Goal: Information Seeking & Learning: Find contact information

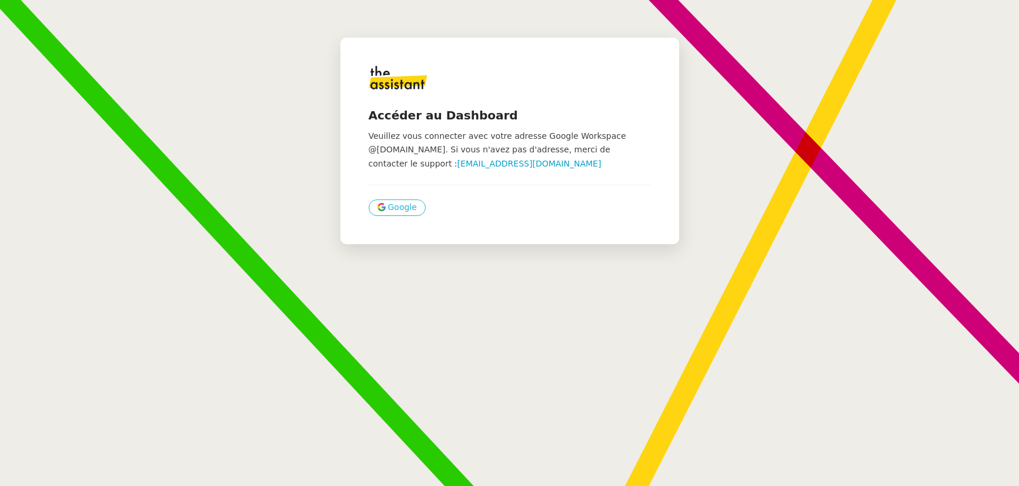
click at [388, 205] on span "Google" at bounding box center [402, 207] width 29 height 14
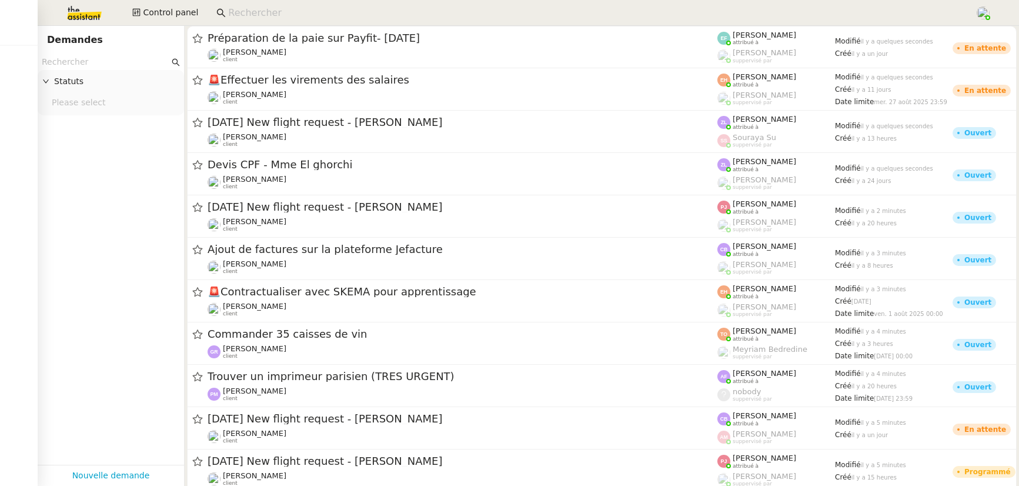
click at [262, 10] on input at bounding box center [595, 13] width 735 height 16
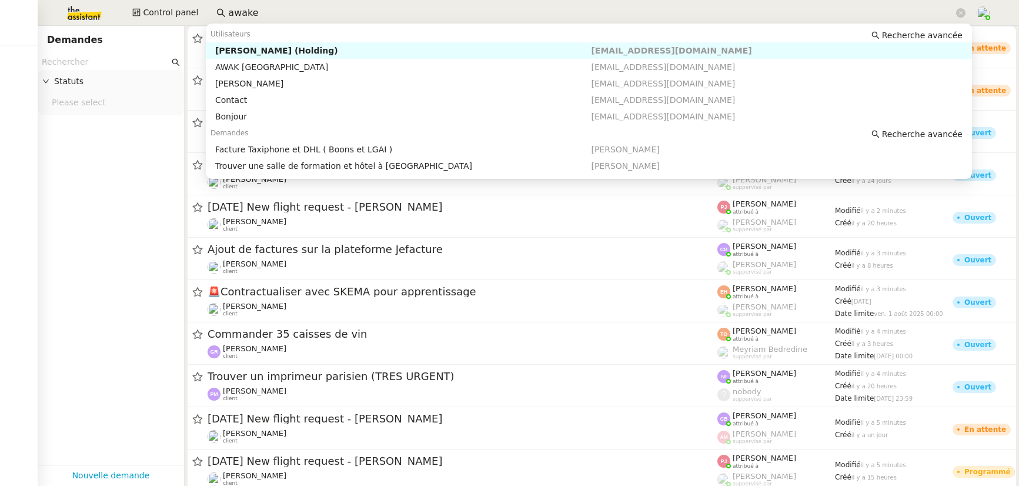
click at [275, 56] on nz-auto-option "[PERSON_NAME] (Holding) [EMAIL_ADDRESS][DOMAIN_NAME]" at bounding box center [589, 50] width 766 height 16
type input "awake"
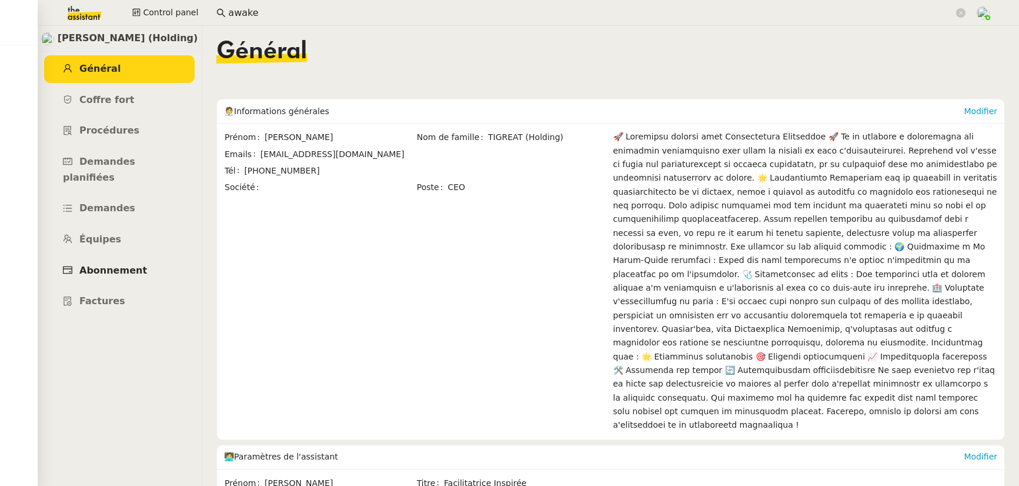
click at [122, 265] on span "Abonnement" at bounding box center [113, 270] width 68 height 11
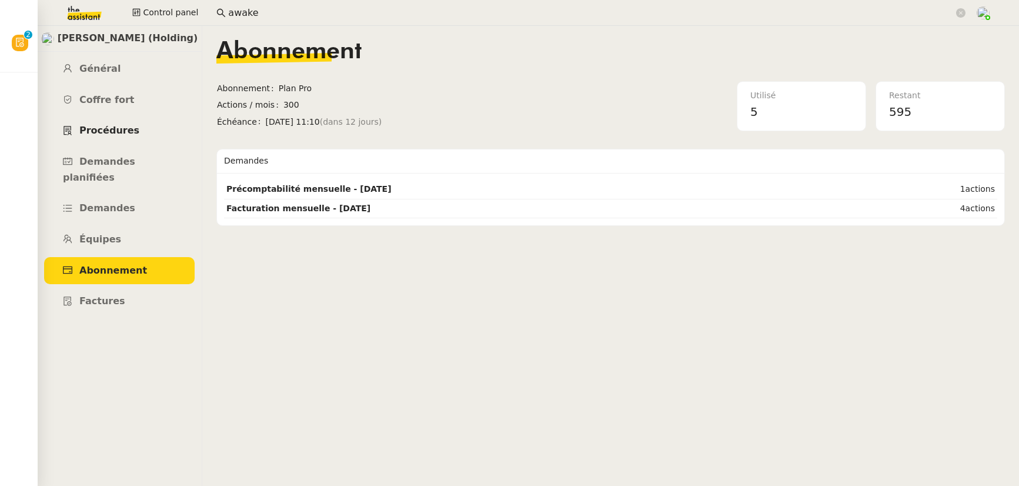
click at [108, 129] on span "Procédures" at bounding box center [109, 130] width 60 height 11
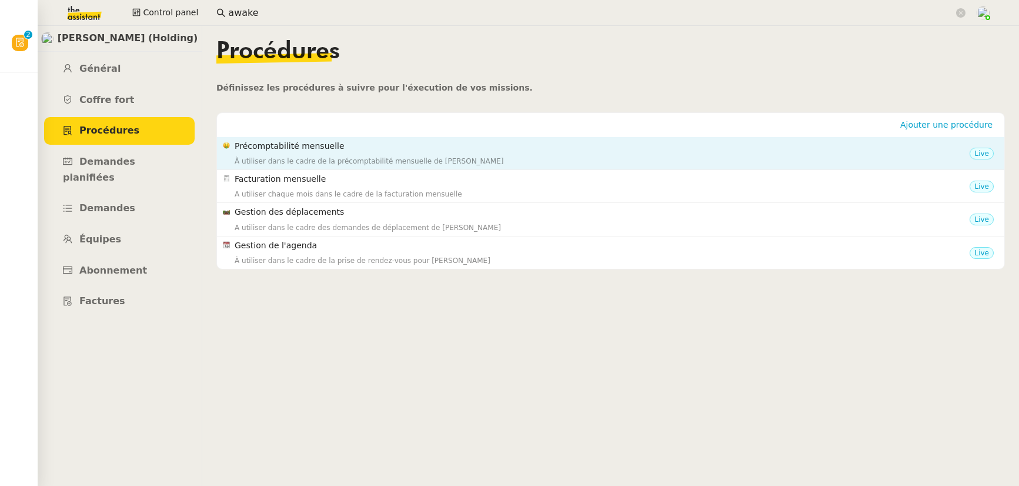
drag, startPoint x: 354, startPoint y: 144, endPoint x: 236, endPoint y: 143, distance: 118.2
click at [236, 143] on h4 "Précomptabilité mensuelle" at bounding box center [602, 146] width 735 height 14
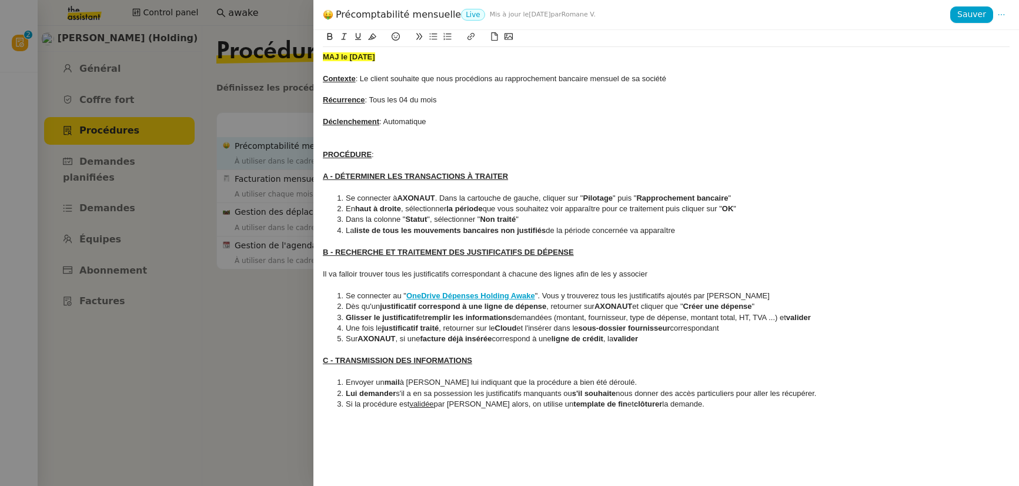
copy h4 "Précomptabilité mensuelle"
drag, startPoint x: 452, startPoint y: 16, endPoint x: 335, endPoint y: 14, distance: 117.6
click at [335, 14] on div "Précomptabilité mensuelle Live Mis à jour le [DATE] par Romane V." at bounding box center [636, 14] width 627 height 13
copy div "Précomptabilité mensuelle"
click at [280, 156] on div at bounding box center [509, 243] width 1019 height 486
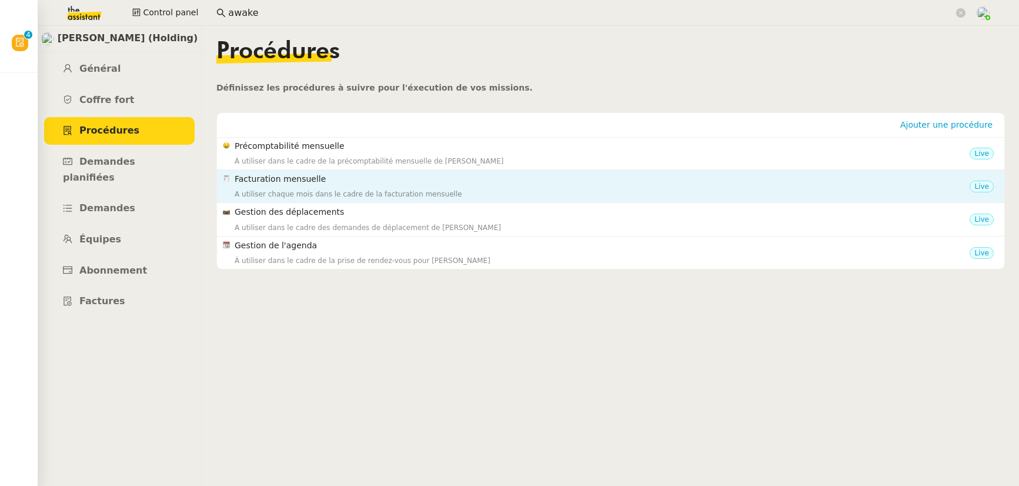
drag, startPoint x: 331, startPoint y: 180, endPoint x: 236, endPoint y: 180, distance: 95.3
click at [236, 180] on h4 "Facturation mensuelle" at bounding box center [602, 179] width 735 height 14
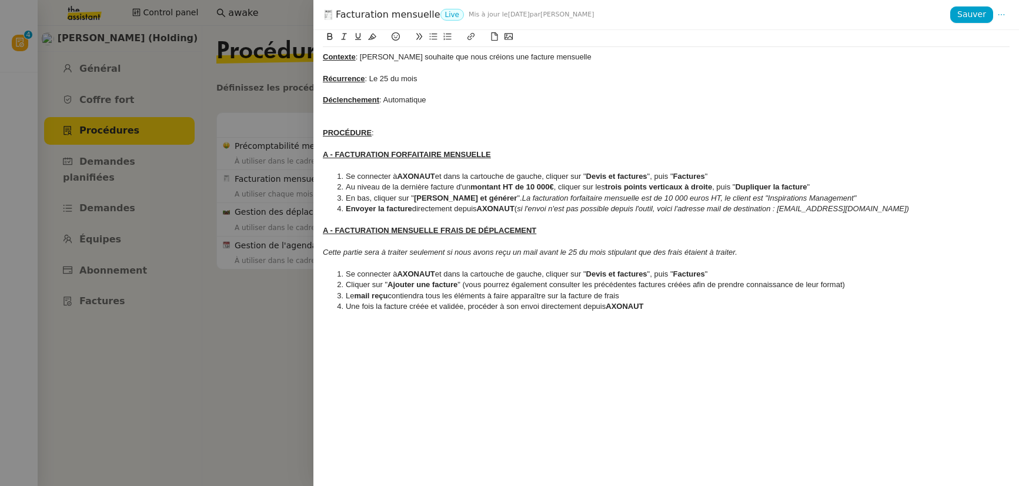
copy h4 "Facturation mensuelle"
click at [270, 213] on div at bounding box center [509, 243] width 1019 height 486
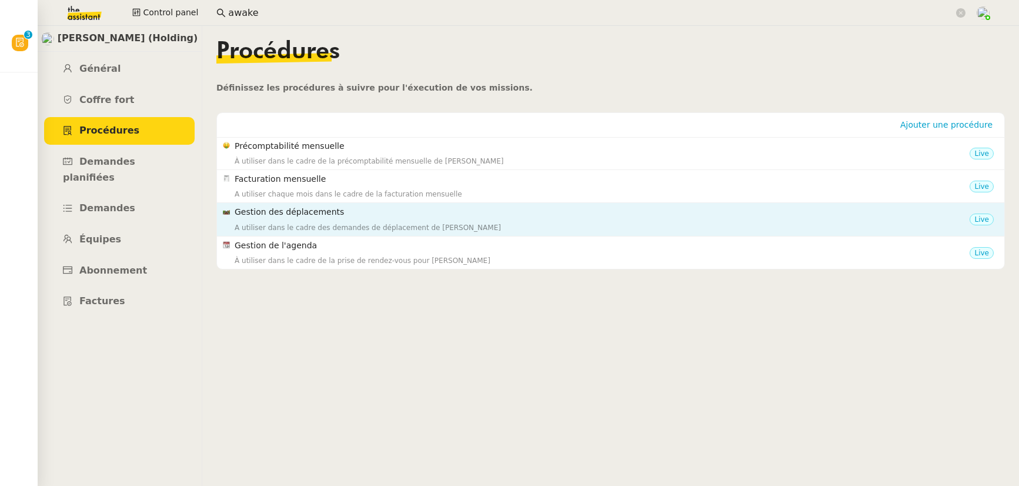
drag, startPoint x: 347, startPoint y: 211, endPoint x: 234, endPoint y: 211, distance: 112.9
click at [235, 211] on h4 "Gestion des déplacements" at bounding box center [602, 212] width 735 height 14
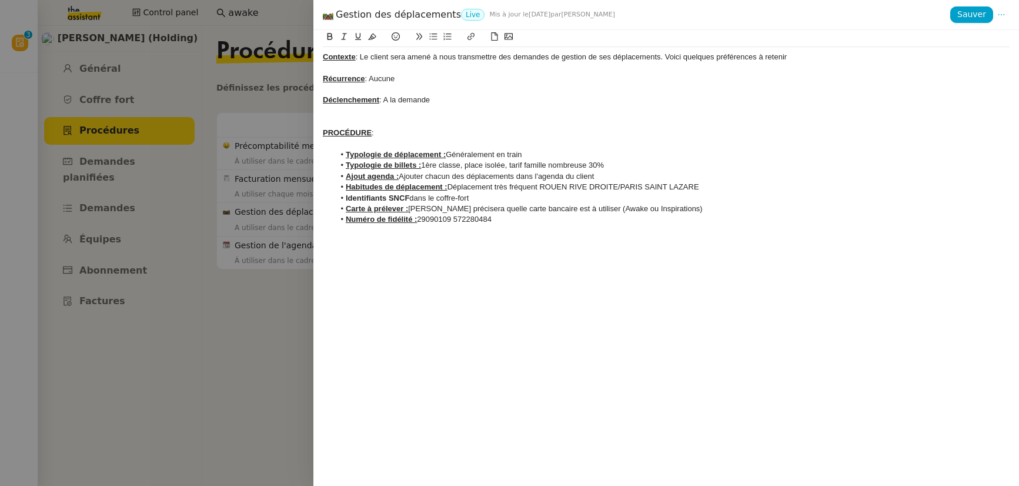
copy h4 "Gestion des déplacements"
click at [241, 199] on div at bounding box center [509, 243] width 1019 height 486
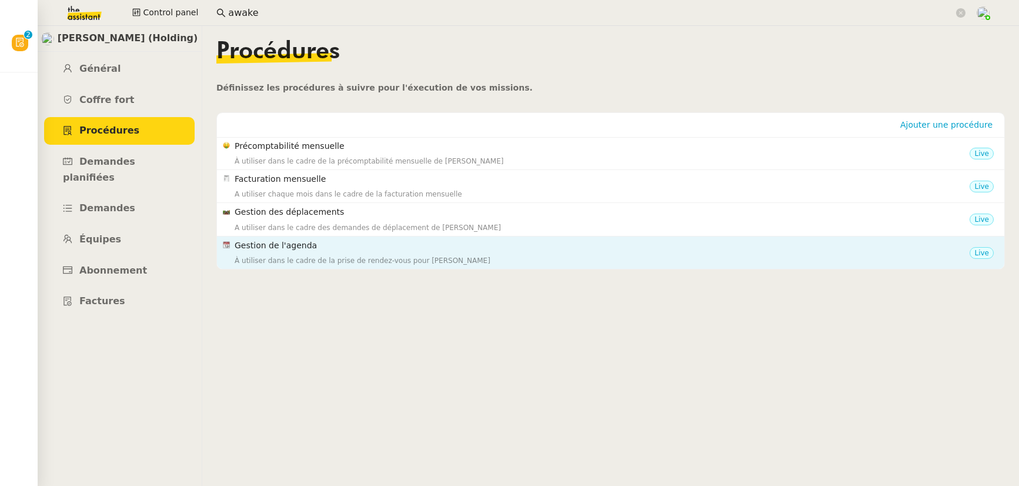
drag, startPoint x: 329, startPoint y: 247, endPoint x: 235, endPoint y: 245, distance: 94.7
click at [235, 245] on h4 "Gestion de l'agenda" at bounding box center [602, 246] width 735 height 14
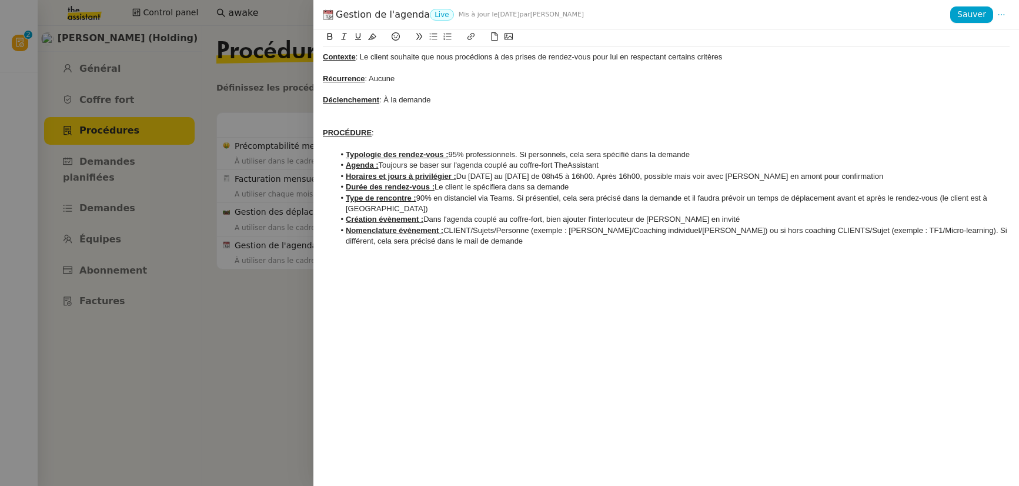
copy h4 "Gestion de l'agenda"
click at [200, 155] on div at bounding box center [509, 243] width 1019 height 486
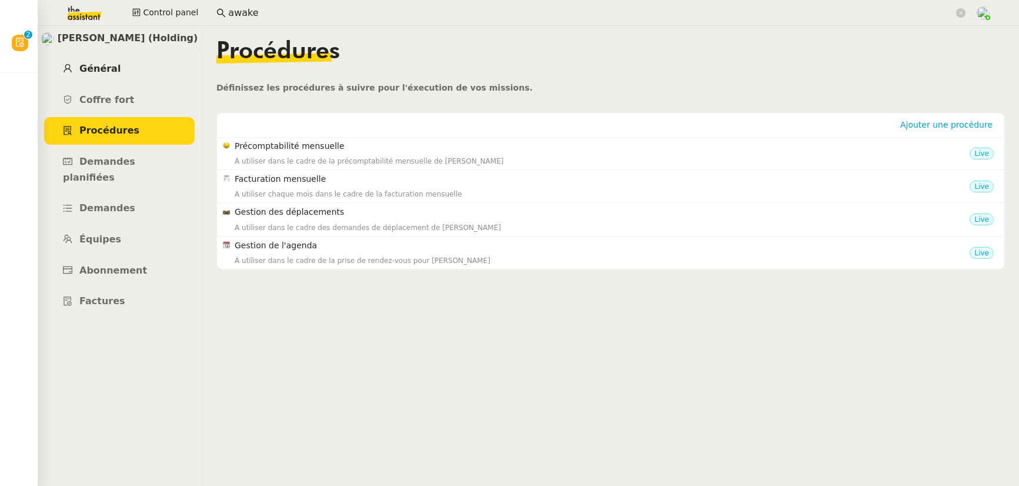
click at [107, 75] on link "Général" at bounding box center [119, 69] width 151 height 28
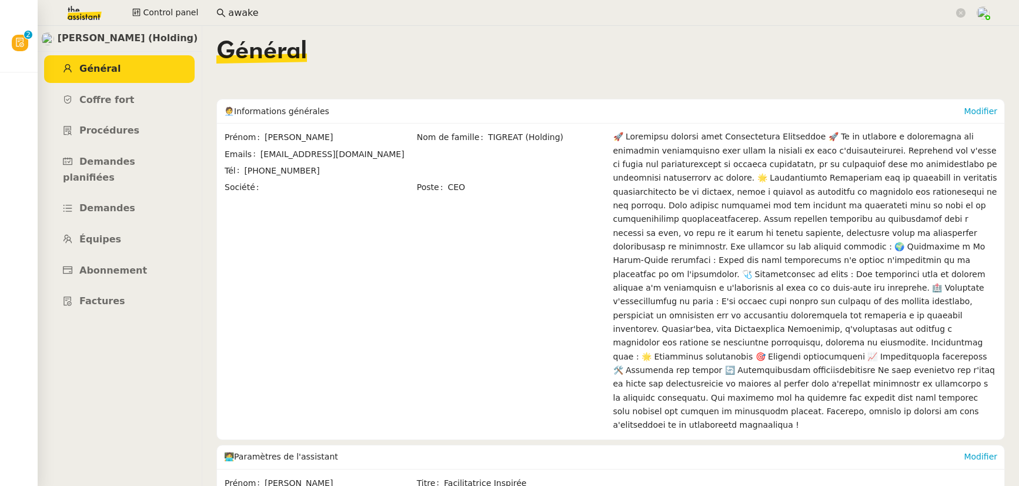
drag, startPoint x: 339, startPoint y: 153, endPoint x: 256, endPoint y: 155, distance: 82.9
click at [256, 155] on div "Emails [EMAIL_ADDRESS][DOMAIN_NAME]" at bounding box center [416, 155] width 383 height 14
copy div "[EMAIL_ADDRESS][DOMAIN_NAME]"
